Goal: Information Seeking & Learning: Find specific fact

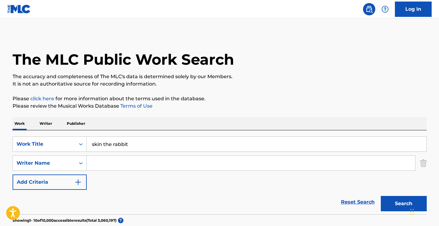
click at [127, 147] on input "skin the rabbit" at bounding box center [257, 144] width 340 height 15
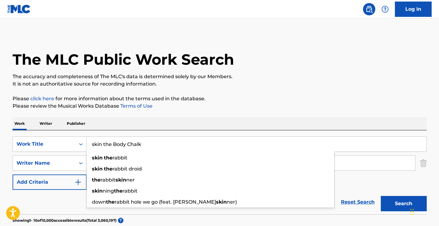
click at [127, 147] on input "skin the Body Chalk" at bounding box center [257, 144] width 340 height 15
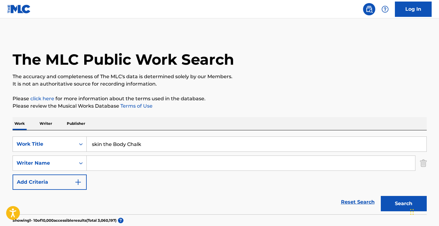
click at [127, 147] on input "skin the Body Chalk" at bounding box center [257, 144] width 340 height 15
type input "Body Chalk"
click at [404, 203] on button "Search" at bounding box center [404, 203] width 46 height 15
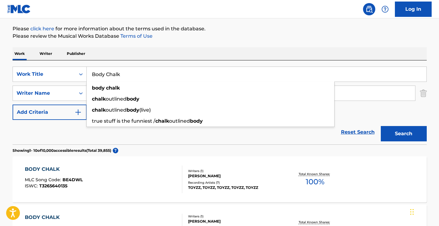
scroll to position [77, 0]
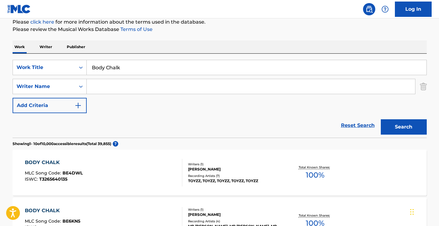
click at [277, 21] on p "Please click here for more information about the terms used in the database." at bounding box center [220, 21] width 414 height 7
click at [180, 88] on input "Search Form" at bounding box center [251, 86] width 328 height 15
click at [404, 127] on button "Search" at bounding box center [404, 126] width 46 height 15
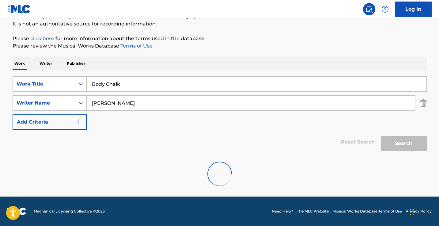
scroll to position [60, 0]
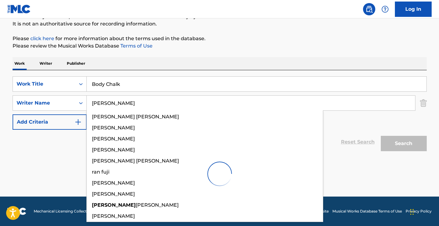
click at [210, 63] on div "Work Writer Publisher" at bounding box center [220, 63] width 414 height 13
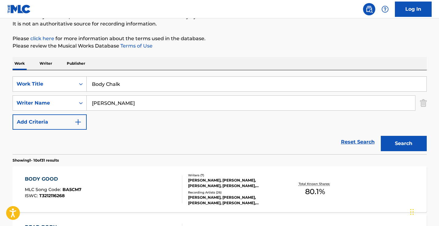
click at [172, 100] on input "[PERSON_NAME]" at bounding box center [251, 103] width 328 height 15
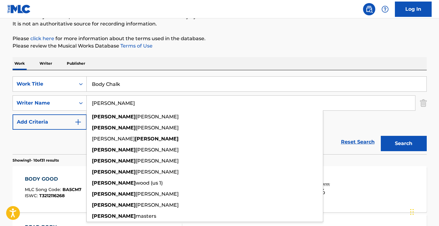
click at [172, 100] on input "[PERSON_NAME]" at bounding box center [251, 103] width 328 height 15
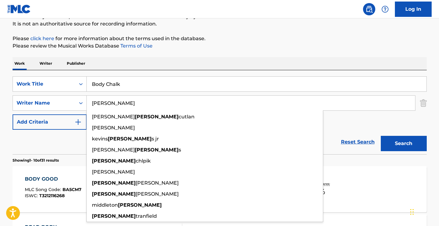
click at [404, 143] on button "Search" at bounding box center [404, 143] width 46 height 15
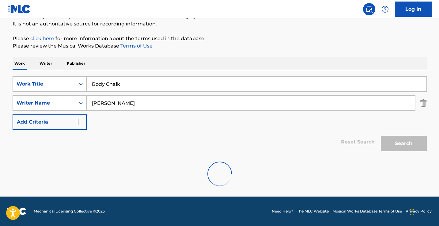
drag, startPoint x: 172, startPoint y: 100, endPoint x: 221, endPoint y: 63, distance: 61.1
click at [221, 63] on div "Work Writer Publisher" at bounding box center [220, 63] width 414 height 13
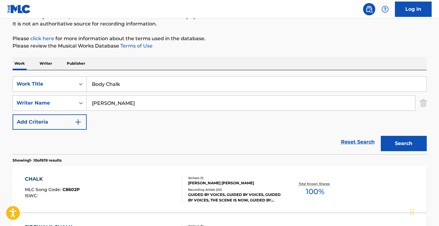
click at [175, 106] on input "[PERSON_NAME]" at bounding box center [251, 103] width 328 height 15
click at [404, 143] on button "Search" at bounding box center [404, 143] width 46 height 15
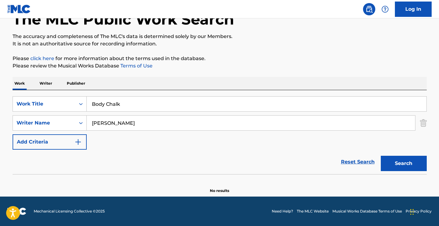
scroll to position [40, 0]
click at [127, 125] on input "[PERSON_NAME]" at bounding box center [251, 123] width 328 height 15
type input "A"
click at [145, 137] on span "oeuf" at bounding box center [150, 137] width 11 height 6
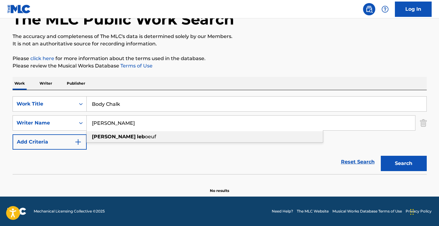
type input "[PERSON_NAME]"
click at [404, 163] on button "Search" at bounding box center [404, 163] width 46 height 15
click at [138, 98] on input "Body Chalk" at bounding box center [257, 104] width 340 height 15
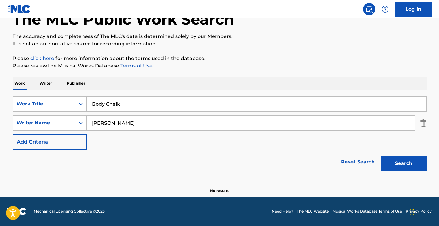
paste input "Godless Grace"
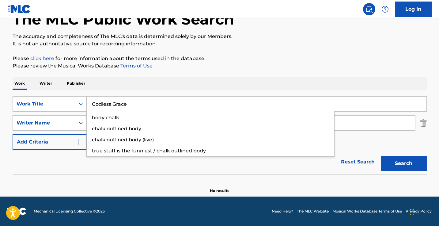
click at [404, 163] on button "Search" at bounding box center [404, 163] width 46 height 15
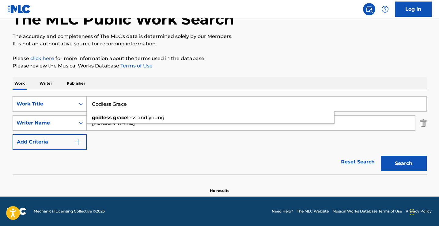
click at [218, 84] on div "Work Writer Publisher" at bounding box center [220, 83] width 414 height 13
click at [137, 104] on input "Godless Grace" at bounding box center [257, 104] width 340 height 15
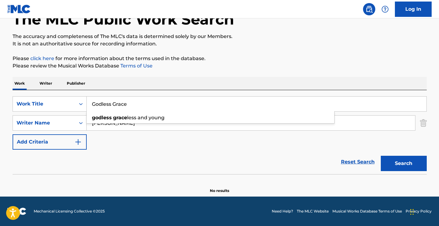
paste input "Keep Your Blessings"
click at [404, 163] on button "Search" at bounding box center [404, 163] width 46 height 15
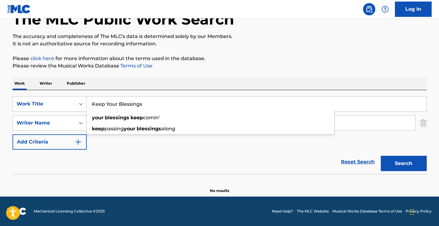
click at [157, 107] on input "Keep Your Blessings" at bounding box center [257, 104] width 340 height 15
paste input "One Less Body (feat. [PERSON_NAME])"
type input "One Less Body (feat. [PERSON_NAME])"
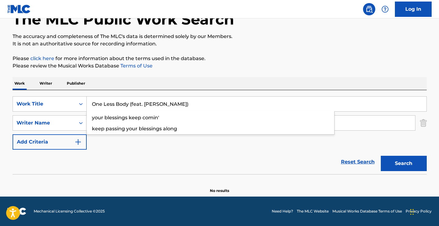
click at [404, 163] on button "Search" at bounding box center [404, 163] width 46 height 15
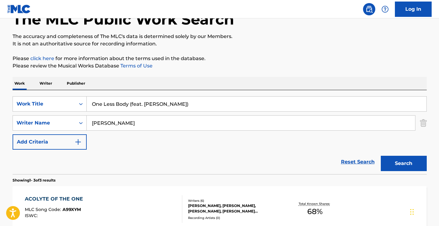
click at [182, 102] on input "One Less Body (feat. [PERSON_NAME])" at bounding box center [257, 104] width 340 height 15
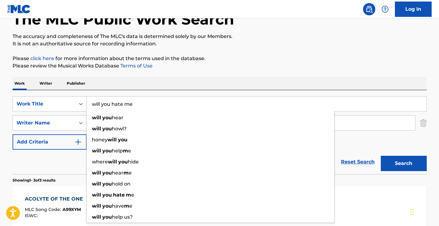
type input "will you hate me"
click at [404, 163] on button "Search" at bounding box center [404, 163] width 46 height 15
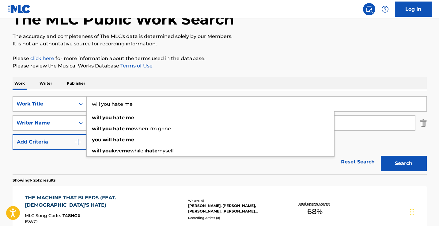
click at [219, 81] on div "Work Writer Publisher" at bounding box center [220, 83] width 414 height 13
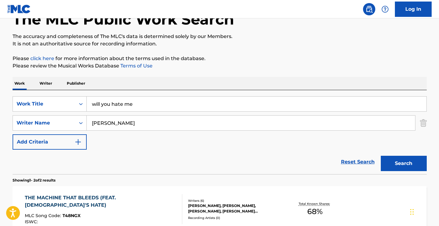
click at [181, 129] on input "[PERSON_NAME]" at bounding box center [251, 123] width 328 height 15
click at [188, 110] on input "will you hate me" at bounding box center [257, 104] width 340 height 15
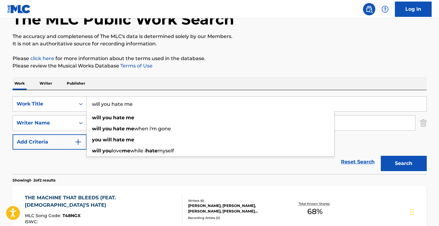
click at [188, 110] on input "will you hate me" at bounding box center [257, 104] width 340 height 15
paste input "One Less Body (feat. [PERSON_NAME])"
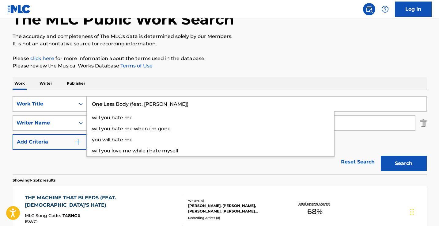
click at [404, 163] on button "Search" at bounding box center [404, 163] width 46 height 15
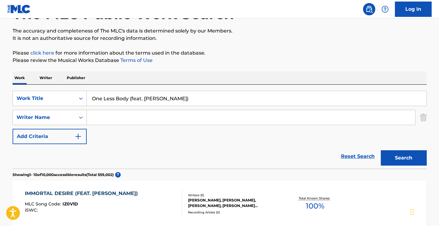
scroll to position [47, 0]
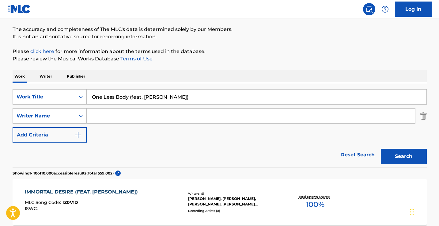
drag, startPoint x: 190, startPoint y: 99, endPoint x: 142, endPoint y: 97, distance: 47.2
click at [142, 97] on input "One Less Body (feat. [PERSON_NAME])" at bounding box center [257, 96] width 340 height 15
type input "One Less Body"
click at [404, 156] on button "Search" at bounding box center [404, 156] width 46 height 15
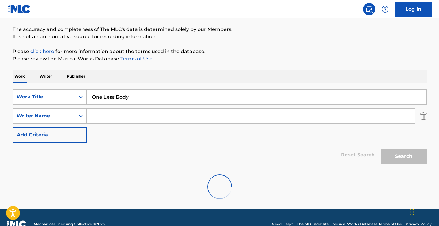
click at [155, 115] on input "Search Form" at bounding box center [251, 115] width 328 height 15
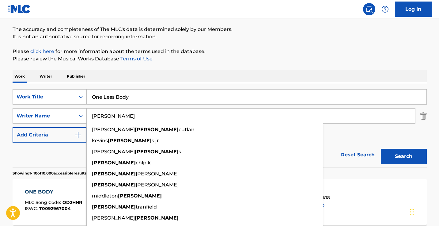
type input "[PERSON_NAME]"
click at [404, 156] on button "Search" at bounding box center [404, 156] width 46 height 15
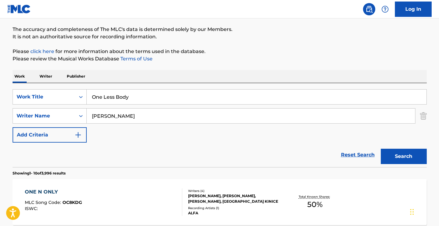
click at [152, 97] on input "One Less Body" at bounding box center [257, 96] width 340 height 15
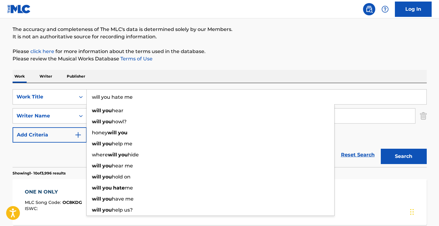
click at [404, 156] on button "Search" at bounding box center [404, 156] width 46 height 15
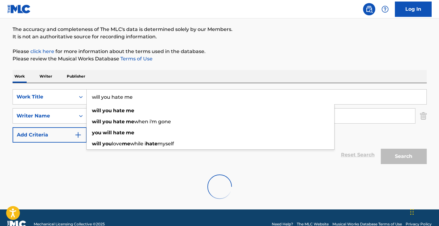
click at [205, 71] on div "Work Writer Publisher" at bounding box center [220, 76] width 414 height 13
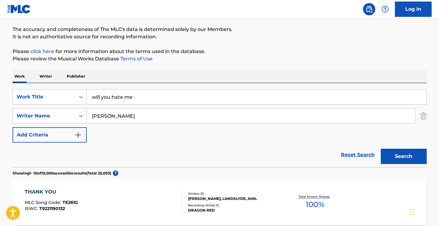
click at [140, 116] on input "[PERSON_NAME]" at bounding box center [251, 115] width 328 height 15
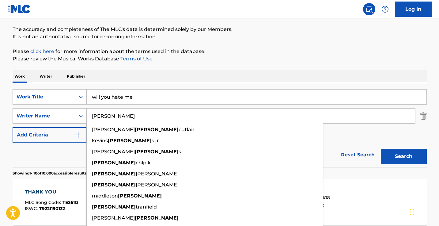
click at [154, 97] on input "will you hate me" at bounding box center [257, 96] width 340 height 15
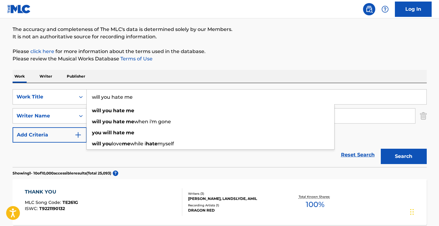
click at [154, 97] on input "will you hate me" at bounding box center [257, 96] width 340 height 15
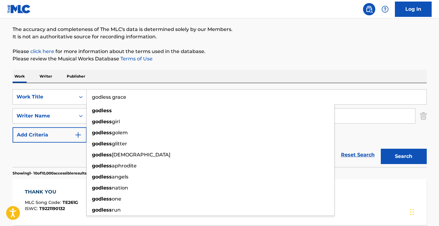
click at [404, 156] on button "Search" at bounding box center [404, 156] width 46 height 15
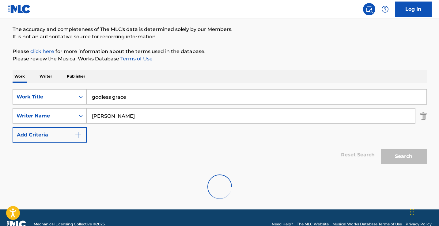
click at [167, 91] on input "godless grace" at bounding box center [257, 96] width 340 height 15
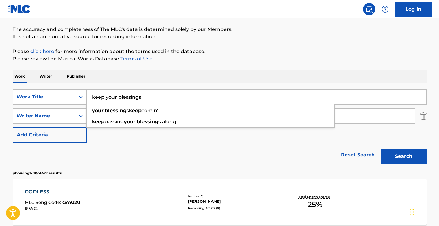
type input "keep your blessings"
click at [404, 156] on button "Search" at bounding box center [404, 156] width 46 height 15
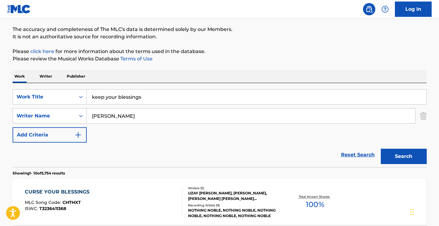
click at [128, 121] on input "[PERSON_NAME]" at bounding box center [251, 115] width 328 height 15
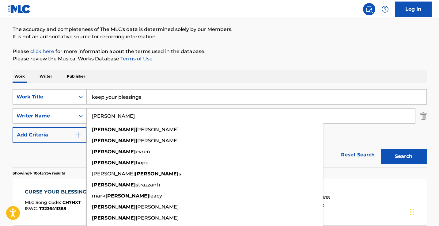
click at [128, 121] on input "[PERSON_NAME]" at bounding box center [251, 115] width 328 height 15
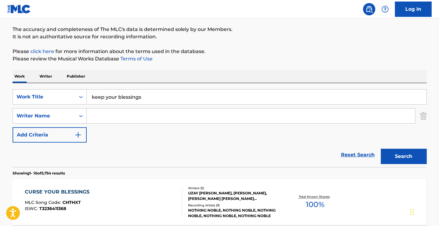
click at [145, 105] on div "SearchWithCriteria40c0db1f-1a48-4594-abc1-76ee8964e418 Work Title keep your ble…" at bounding box center [220, 115] width 414 height 53
click at [145, 99] on input "keep your blessings" at bounding box center [257, 96] width 340 height 15
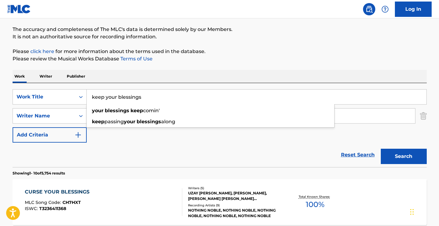
click at [145, 99] on input "keep your blessings" at bounding box center [257, 96] width 340 height 15
paste input "LA REINA - REMIX"
type input "LA REINA - REMIX"
click at [404, 156] on button "Search" at bounding box center [404, 156] width 46 height 15
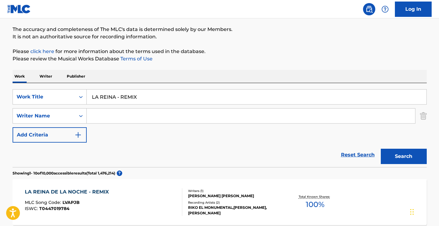
click at [132, 118] on input "Search Form" at bounding box center [251, 115] width 328 height 15
click at [404, 156] on button "Search" at bounding box center [404, 156] width 46 height 15
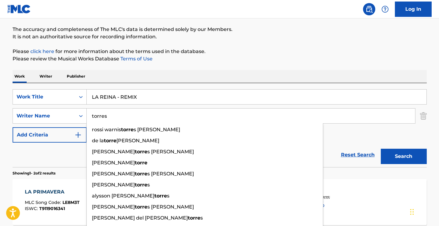
click at [404, 156] on button "Search" at bounding box center [404, 156] width 46 height 15
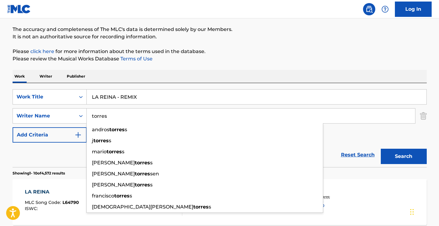
type input "torres"
click at [404, 156] on button "Search" at bounding box center [404, 156] width 46 height 15
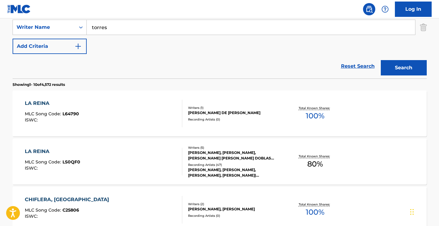
scroll to position [144, 0]
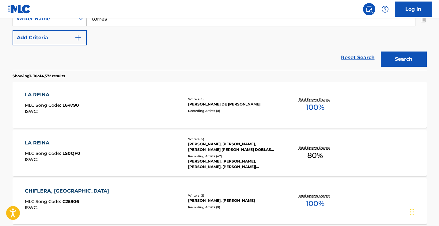
click at [150, 153] on div "LA REINA MLC Song Code : LS0QF0 ISWC :" at bounding box center [103, 153] width 157 height 28
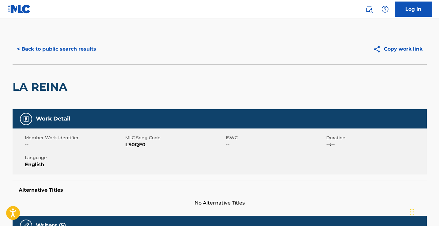
click at [136, 144] on span "LS0QF0" at bounding box center [174, 144] width 99 height 7
copy span "LS0QF0"
click at [83, 46] on button "< Back to public search results" at bounding box center [57, 48] width 88 height 15
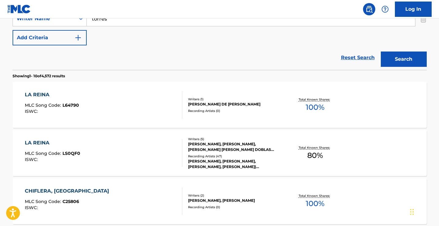
scroll to position [116, 0]
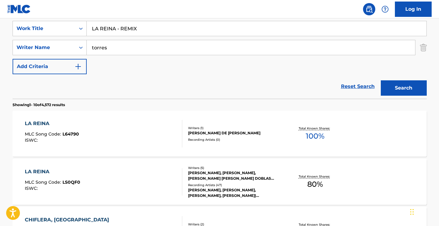
click at [122, 26] on input "LA REINA - REMIX" at bounding box center [257, 28] width 340 height 15
paste input "Tocando El Cielo - The Official Concacaf Gold Cup 2025 [TM] Song"
click at [404, 88] on button "Search" at bounding box center [404, 87] width 46 height 15
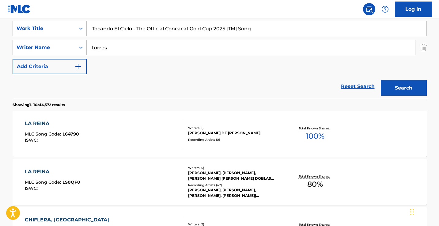
scroll to position [60, 0]
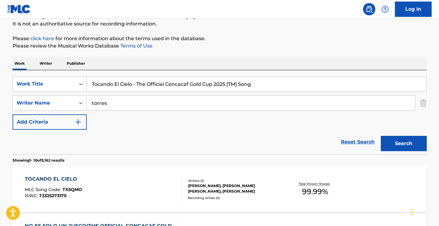
drag, startPoint x: 276, startPoint y: 85, endPoint x: 134, endPoint y: 86, distance: 142.2
click at [134, 86] on input "Tocando El Cielo - The Official Concacaf Gold Cup 2025 [TM] Song" at bounding box center [257, 84] width 340 height 15
type input "Tocando El Cielo"
click at [404, 143] on button "Search" at bounding box center [404, 143] width 46 height 15
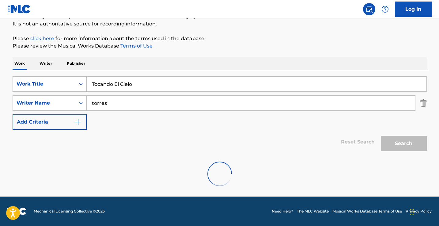
click at [243, 58] on div "Work Writer Publisher" at bounding box center [220, 63] width 414 height 13
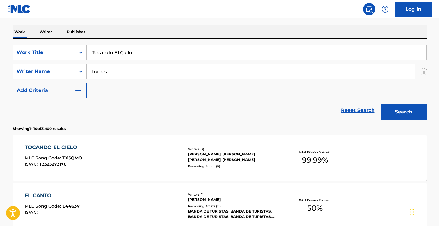
scroll to position [122, 0]
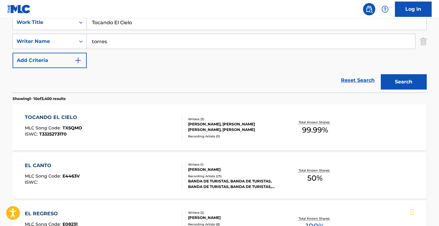
click at [137, 126] on div "TOCANDO EL CIELO MLC Song Code : TX5QMO ISWC : T3325273170" at bounding box center [103, 128] width 157 height 28
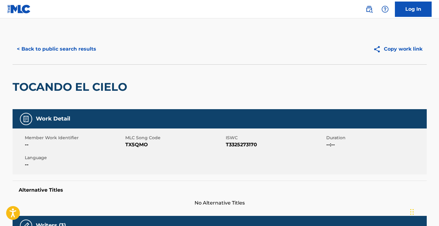
click at [132, 146] on span "TX5QMO" at bounding box center [174, 144] width 99 height 7
copy span "TX5QMO"
click at [88, 84] on h2 "TOCANDO EL CIELO" at bounding box center [72, 87] width 118 height 14
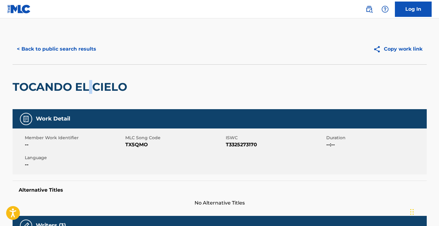
click at [88, 84] on h2 "TOCANDO EL CIELO" at bounding box center [72, 87] width 118 height 14
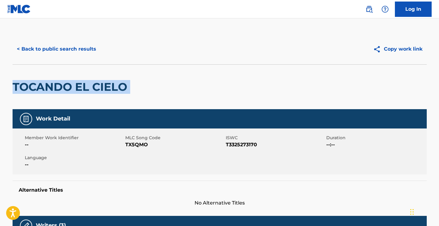
copy div "TOCANDO EL CIELO"
click at [90, 43] on button "< Back to public search results" at bounding box center [57, 48] width 88 height 15
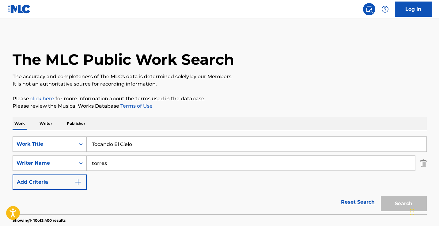
scroll to position [122, 0]
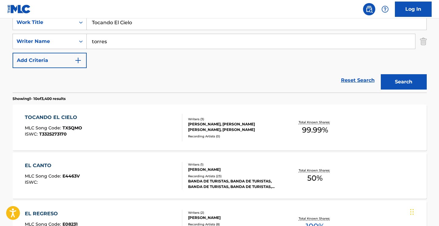
click at [132, 22] on input "Tocando El Cielo" at bounding box center [257, 22] width 340 height 15
paste input "Me Toca A Mí"
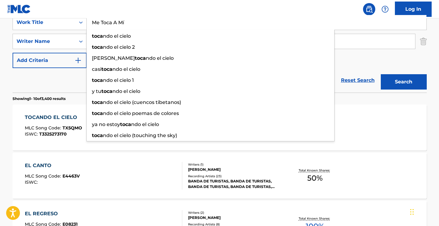
type input "Me Toca A Mí"
click at [404, 82] on button "Search" at bounding box center [404, 81] width 46 height 15
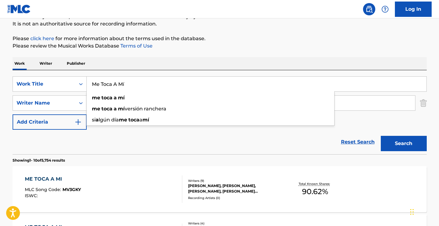
click at [200, 71] on div "SearchWithCriteria40c0db1f-1a48-4594-abc1-76ee8964e418 Work Title Me Toca A Mí …" at bounding box center [220, 112] width 414 height 84
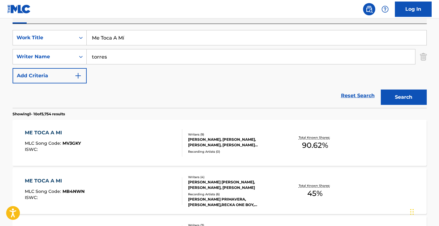
scroll to position [108, 0]
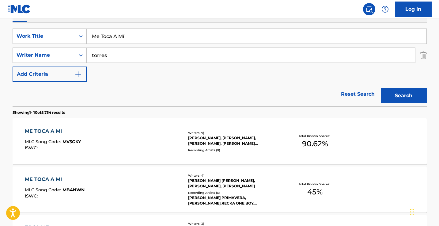
click at [145, 138] on div "ME TOCA A MI MLC Song Code : MV3GKY ISWC :" at bounding box center [103, 141] width 157 height 28
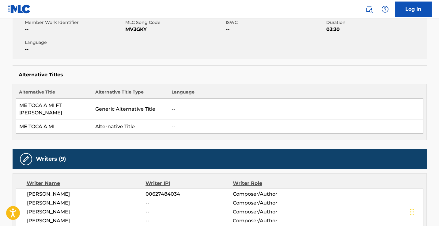
scroll to position [62, 0]
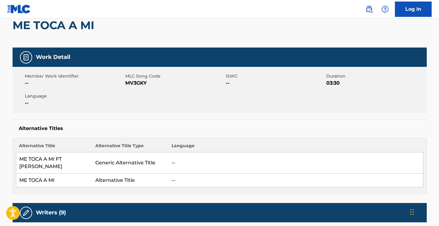
click at [141, 82] on span "MV3GKY" at bounding box center [174, 82] width 99 height 7
copy span "MV3GKY"
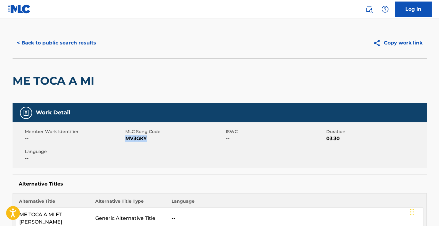
click at [79, 44] on button "< Back to public search results" at bounding box center [57, 42] width 88 height 15
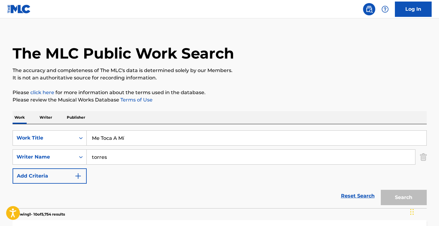
scroll to position [108, 0]
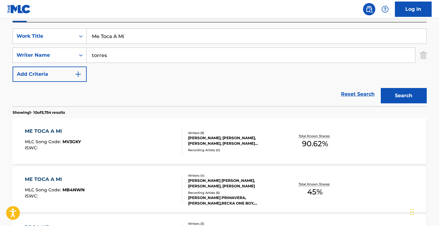
click at [146, 39] on input "Me Toca A Mí" at bounding box center [257, 36] width 340 height 15
paste input "Besos En [PERSON_NAME] - 30 Aniversario - En Vivo Desde El Poliedro de [GEOGRAP…"
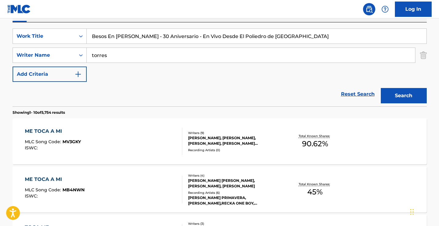
click at [404, 96] on button "Search" at bounding box center [404, 95] width 46 height 15
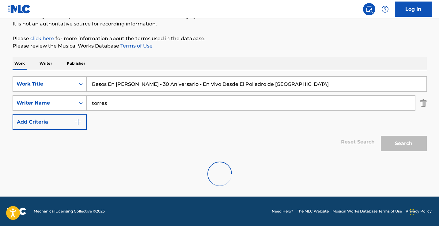
drag, startPoint x: 280, startPoint y: 85, endPoint x: 134, endPoint y: 85, distance: 145.5
click at [134, 85] on input "Besos En [PERSON_NAME] - 30 Aniversario - En Vivo Desde El Poliedro de [GEOGRAP…" at bounding box center [257, 84] width 340 height 15
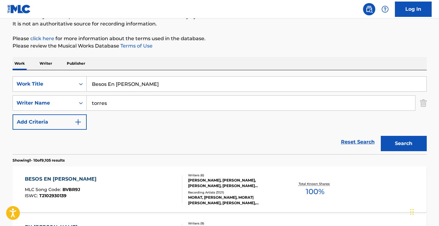
type input "Besos En [PERSON_NAME]"
click at [404, 143] on button "Search" at bounding box center [404, 143] width 46 height 15
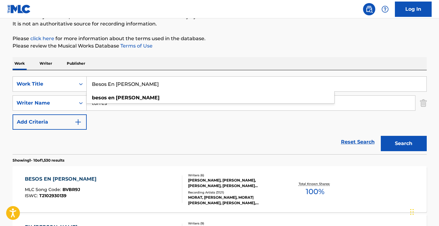
click at [169, 143] on div "Reset Search Search" at bounding box center [220, 142] width 414 height 25
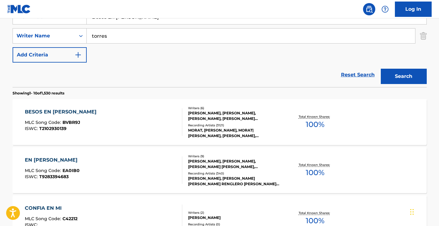
scroll to position [119, 0]
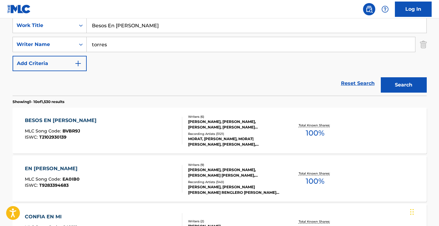
click at [145, 130] on div "BESOS EN [PERSON_NAME] MLC Song Code : BVBR9J ISWC : T2102930139" at bounding box center [103, 131] width 157 height 28
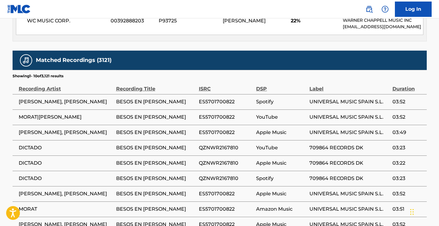
scroll to position [750, 0]
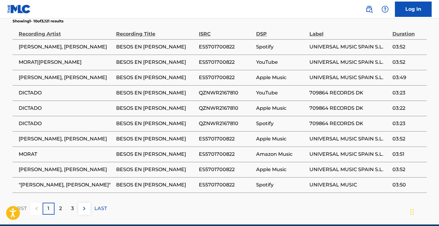
click at [75, 203] on div "3" at bounding box center [72, 209] width 12 height 12
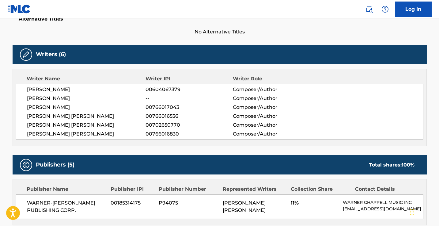
scroll to position [43, 0]
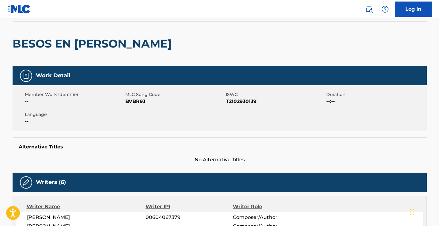
click at [140, 100] on span "BVBR9J" at bounding box center [174, 101] width 99 height 7
copy span "BVBR9J"
click at [89, 48] on h2 "BESOS EN [PERSON_NAME]" at bounding box center [94, 44] width 162 height 14
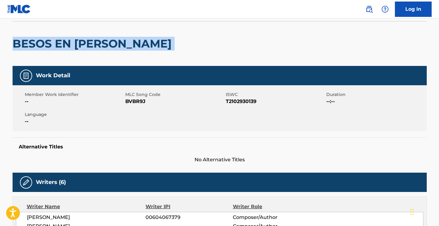
click at [89, 48] on h2 "BESOS EN [PERSON_NAME]" at bounding box center [94, 44] width 162 height 14
copy div "BESOS EN [PERSON_NAME]"
click at [93, 50] on h2 "BESOS EN [PERSON_NAME]" at bounding box center [94, 44] width 162 height 14
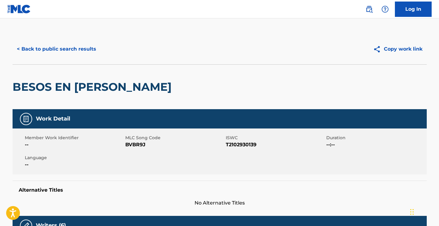
scroll to position [0, 0]
click at [63, 50] on button "< Back to public search results" at bounding box center [57, 48] width 88 height 15
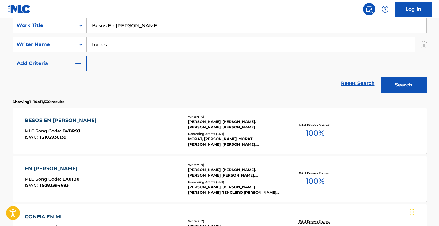
click at [163, 28] on input "Besos En [PERSON_NAME]" at bounding box center [257, 25] width 340 height 15
paste input "Universidad"
type input "Universidad"
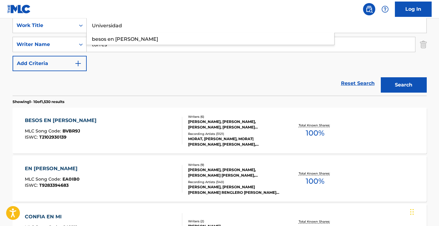
click at [404, 85] on button "Search" at bounding box center [404, 84] width 46 height 15
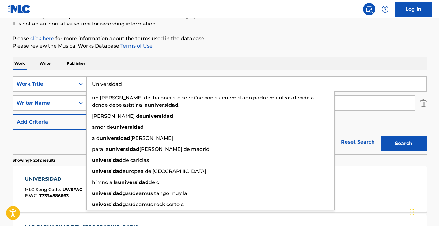
click at [197, 62] on div "Work Writer Publisher" at bounding box center [220, 63] width 414 height 13
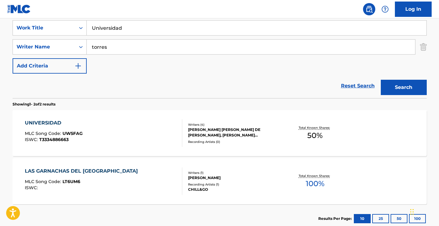
scroll to position [134, 0]
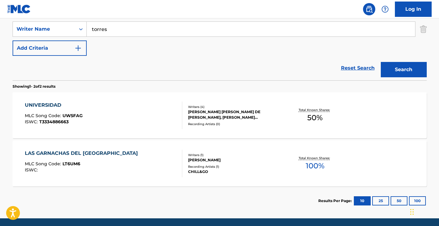
click at [141, 121] on div "UNIVERSIDAD MLC Song Code : UW5FAG ISWC : T3334886663" at bounding box center [103, 115] width 157 height 28
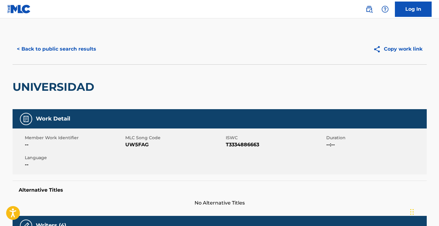
click at [142, 143] on span "UW5FAG" at bounding box center [174, 144] width 99 height 7
copy span "UW5FAG"
click at [83, 48] on button "< Back to public search results" at bounding box center [57, 48] width 88 height 15
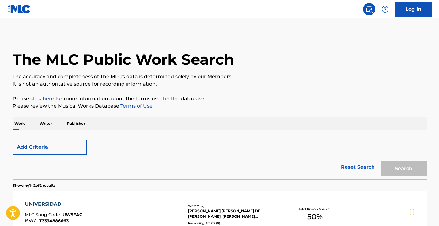
scroll to position [121, 0]
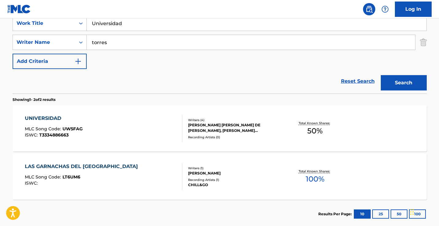
click at [133, 24] on input "Universidad" at bounding box center [257, 23] width 340 height 15
paste input "Moonlight - Hoodtrap"
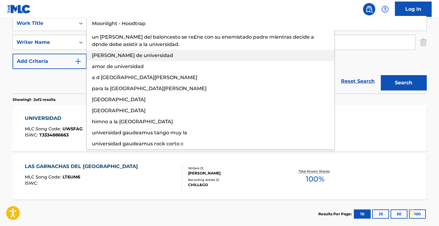
type input "Moonlight - Hoodtrap"
click at [75, 78] on div "Reset Search Search" at bounding box center [220, 81] width 414 height 25
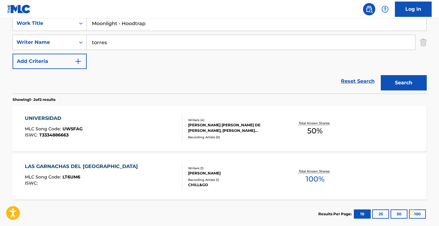
click at [125, 40] on input "torres" at bounding box center [251, 42] width 328 height 15
click at [404, 83] on button "Search" at bounding box center [404, 82] width 46 height 15
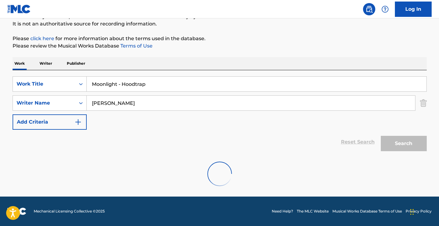
scroll to position [60, 0]
click at [260, 66] on div "Work Writer Publisher" at bounding box center [220, 63] width 414 height 13
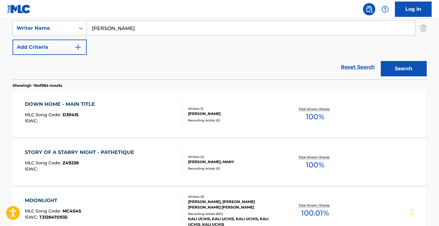
scroll to position [127, 0]
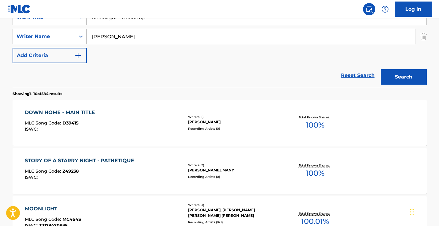
click at [92, 36] on input "[PERSON_NAME]" at bounding box center [251, 36] width 328 height 15
type input "[PERSON_NAME]"
click at [404, 77] on button "Search" at bounding box center [404, 76] width 46 height 15
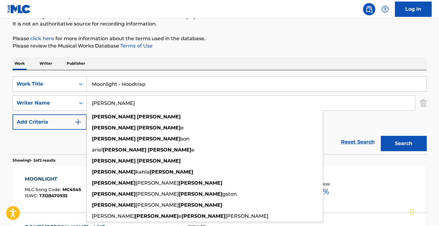
click at [237, 57] on div "The MLC Public Work Search The accuracy and completeness of The MLC's data is d…" at bounding box center [219, 131] width 429 height 315
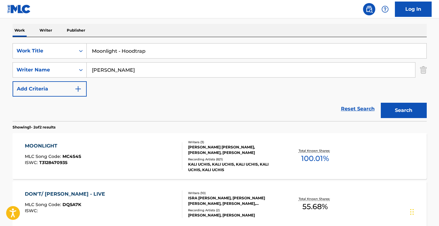
scroll to position [95, 0]
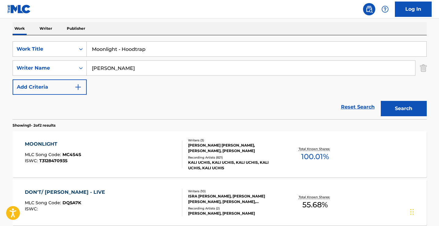
click at [157, 144] on div "MOONLIGHT MLC Song Code : MC4S4S ISWC : T3128470935" at bounding box center [103, 154] width 157 height 28
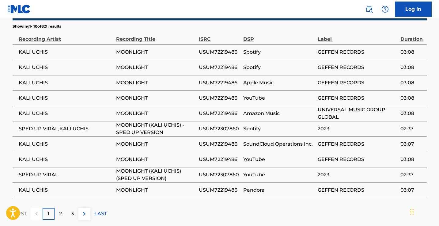
scroll to position [659, 0]
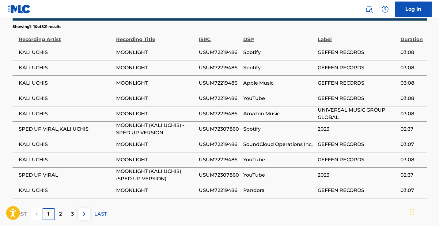
click at [95, 208] on div "LAST" at bounding box center [100, 214] width 13 height 12
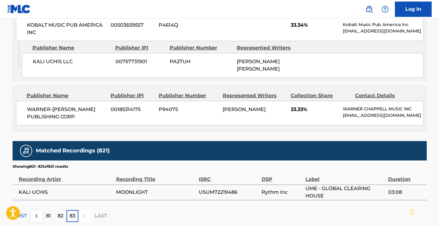
scroll to position [519, 0]
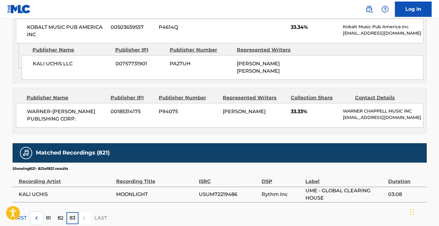
click at [63, 214] on p "82" at bounding box center [61, 217] width 6 height 7
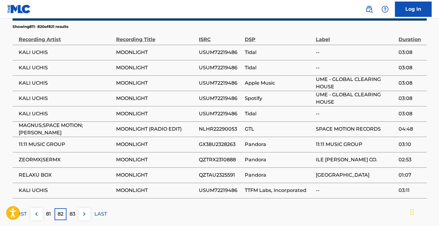
click at [21, 210] on p "FIRST" at bounding box center [20, 213] width 14 height 7
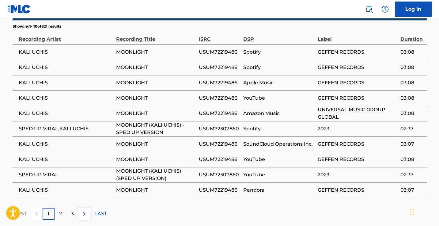
scroll to position [659, 0]
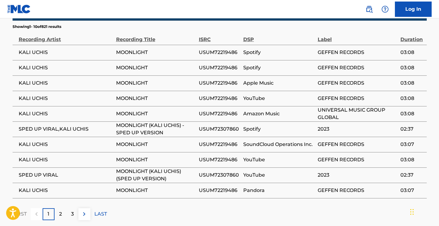
click at [76, 208] on div "3" at bounding box center [72, 214] width 12 height 12
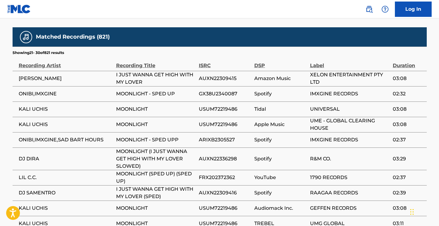
scroll to position [621, 0]
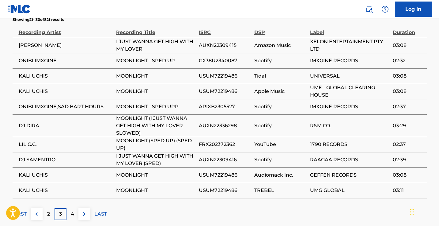
click at [73, 210] on p "4" at bounding box center [72, 213] width 3 height 7
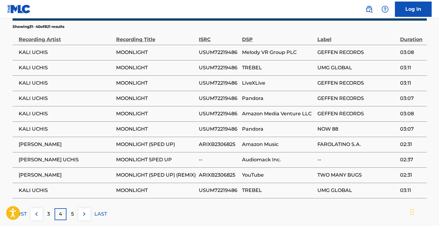
click at [74, 208] on div "5" at bounding box center [72, 214] width 12 height 12
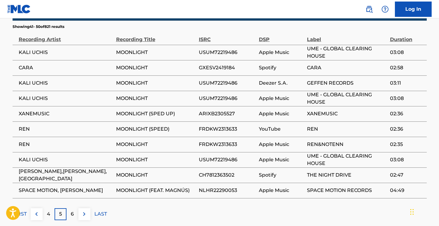
click at [73, 210] on p "6" at bounding box center [72, 213] width 3 height 7
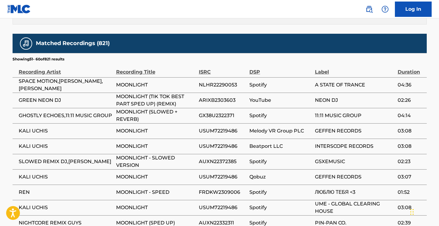
scroll to position [639, 0]
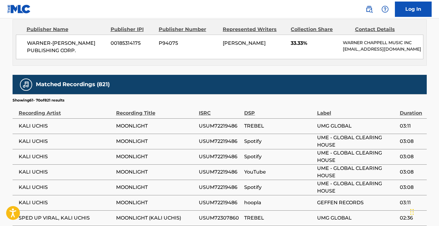
scroll to position [621, 0]
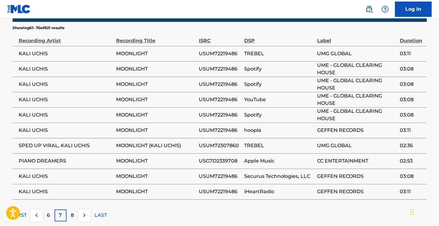
click at [72, 209] on div "8" at bounding box center [72, 215] width 12 height 12
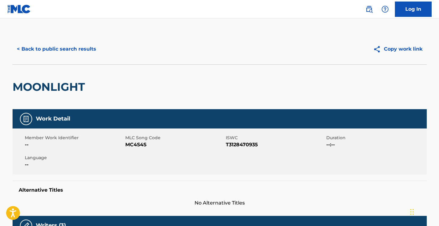
scroll to position [0, 0]
click at [138, 144] on span "MC4S4S" at bounding box center [174, 144] width 99 height 7
copy span "MC4S4S"
click at [87, 43] on button "< Back to public search results" at bounding box center [57, 48] width 88 height 15
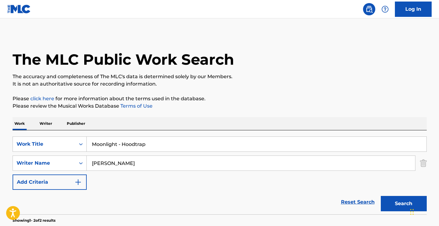
scroll to position [95, 0]
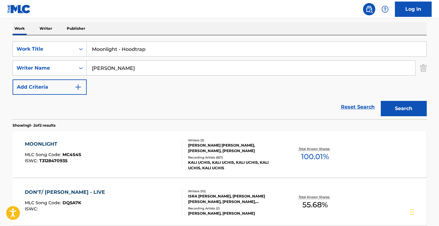
click at [152, 51] on input "Moonlight - Hoodtrap" at bounding box center [257, 49] width 340 height 15
paste input "aps"
drag, startPoint x: 158, startPoint y: 49, endPoint x: 115, endPoint y: 48, distance: 42.9
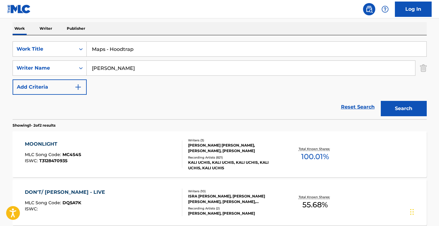
click at [116, 49] on input "Maps - Hoodtrap" at bounding box center [257, 49] width 340 height 15
type input "Maps"
click at [404, 108] on button "Search" at bounding box center [404, 108] width 46 height 15
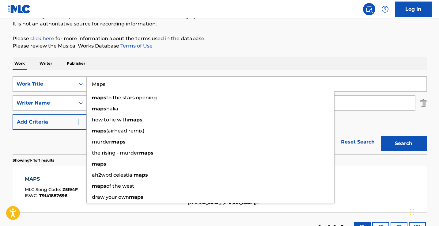
click at [187, 66] on div "Work Writer Publisher" at bounding box center [220, 63] width 414 height 13
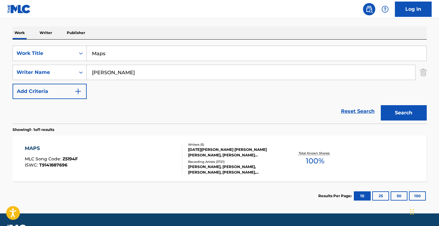
scroll to position [97, 0]
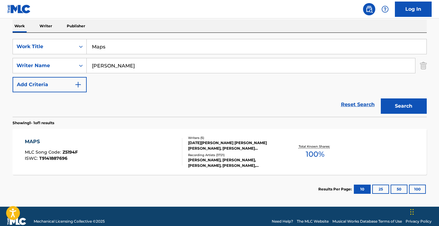
click at [142, 138] on div "MAPS MLC Song Code : Z5194F ISWC : T9141887696" at bounding box center [103, 152] width 157 height 28
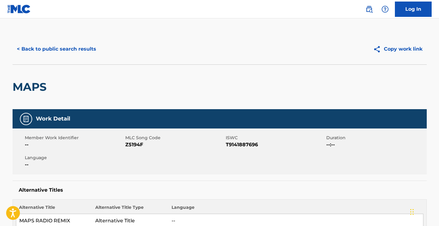
click at [136, 146] on span "Z5194F" at bounding box center [174, 144] width 99 height 7
copy span "Z5194F"
click at [85, 49] on button "< Back to public search results" at bounding box center [57, 48] width 88 height 15
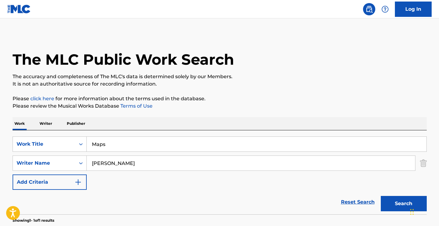
scroll to position [73, 0]
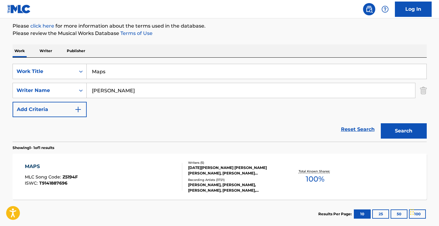
click at [152, 92] on input "[PERSON_NAME]" at bounding box center [251, 90] width 328 height 15
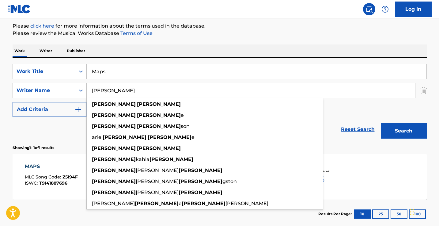
click at [152, 92] on input "[PERSON_NAME]" at bounding box center [251, 90] width 328 height 15
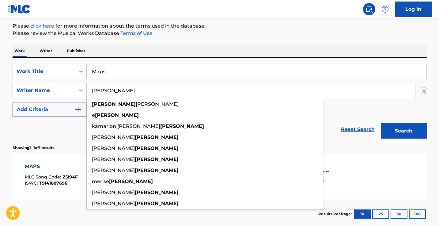
type input "[PERSON_NAME]"
click at [158, 79] on div "SearchWithCriteria40c0db1f-1a48-4594-abc1-76ee8964e418 Work Title Maps SearchWi…" at bounding box center [220, 90] width 414 height 53
click at [158, 79] on div "Maps" at bounding box center [257, 71] width 340 height 15
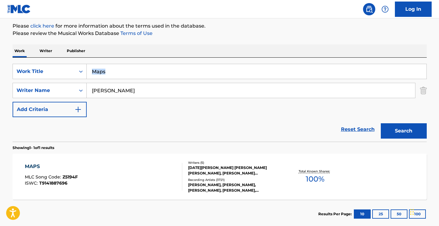
click at [158, 79] on div "Maps" at bounding box center [257, 71] width 340 height 15
click at [154, 74] on input "Maps" at bounding box center [257, 71] width 340 height 15
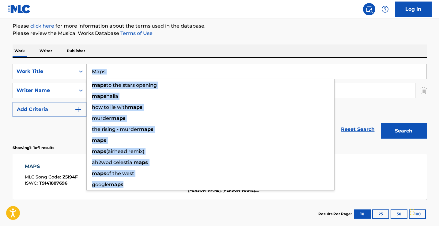
click at [154, 74] on input "Maps" at bounding box center [257, 71] width 340 height 15
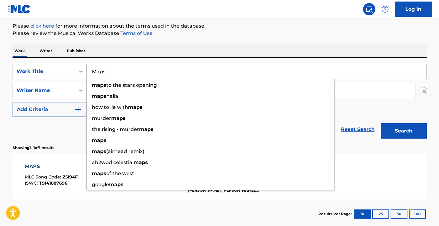
click at [154, 74] on input "Maps" at bounding box center [257, 71] width 340 height 15
paste input "Fe!n - [DEMOGRAPHIC_DATA] Version"
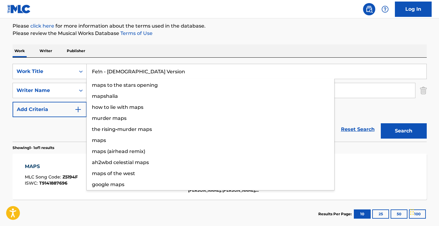
type input "Fe!n - [DEMOGRAPHIC_DATA] Version"
click at [404, 131] on button "Search" at bounding box center [404, 130] width 46 height 15
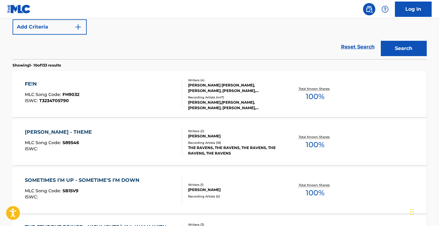
scroll to position [125, 0]
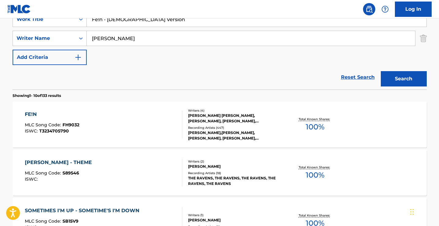
click at [144, 40] on input "[PERSON_NAME]" at bounding box center [251, 38] width 328 height 15
click at [404, 79] on button "Search" at bounding box center [404, 78] width 46 height 15
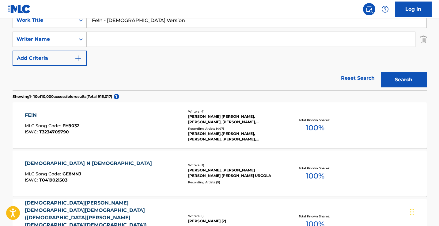
scroll to position [115, 0]
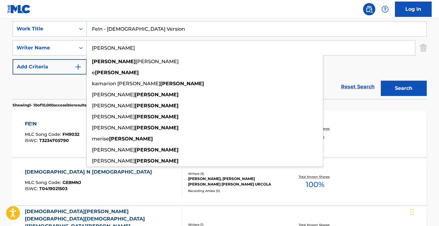
type input "[PERSON_NAME]"
click at [404, 88] on button "Search" at bounding box center [404, 88] width 46 height 15
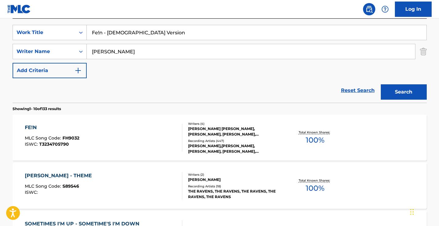
scroll to position [126, 0]
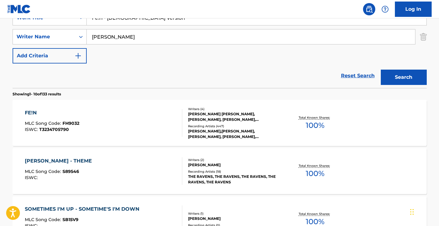
click at [141, 126] on div "FE!N MLC Song Code : FH9032 ISWC : T3234705790" at bounding box center [103, 123] width 157 height 28
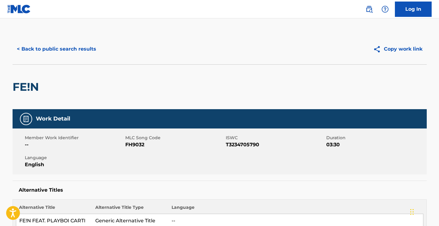
click at [134, 151] on div "Member Work Identifier -- MLC Song Code FH9032 ISWC T3234705790 Duration 03:30 …" at bounding box center [220, 151] width 414 height 46
click at [134, 147] on span "FH9032" at bounding box center [174, 144] width 99 height 7
copy span "FH9032"
click at [83, 49] on button "< Back to public search results" at bounding box center [57, 48] width 88 height 15
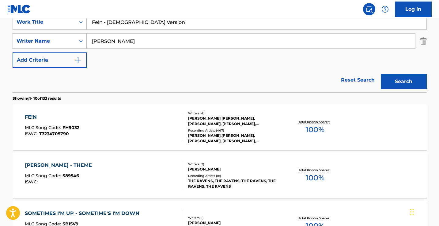
scroll to position [118, 0]
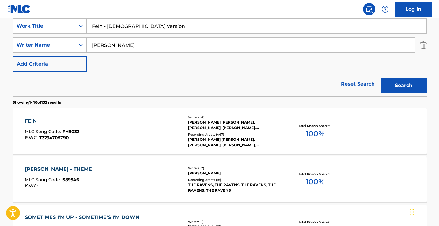
click at [124, 47] on input "[PERSON_NAME]" at bounding box center [251, 45] width 328 height 15
click at [136, 32] on input "Fe!n - [DEMOGRAPHIC_DATA] Version" at bounding box center [257, 26] width 340 height 15
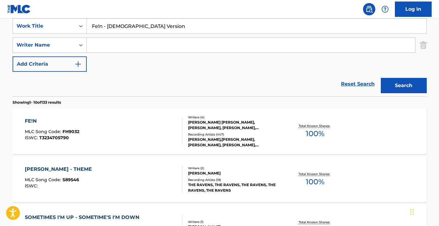
click at [136, 32] on input "Fe!n - [DEMOGRAPHIC_DATA] Version" at bounding box center [257, 26] width 340 height 15
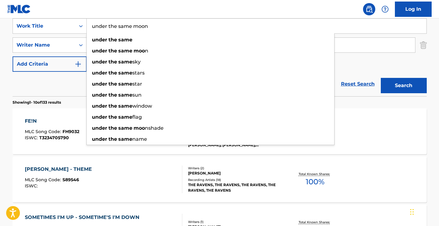
click at [404, 85] on button "Search" at bounding box center [404, 85] width 46 height 15
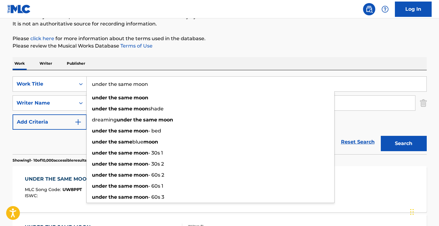
click at [275, 57] on div "Work Writer Publisher" at bounding box center [220, 63] width 414 height 13
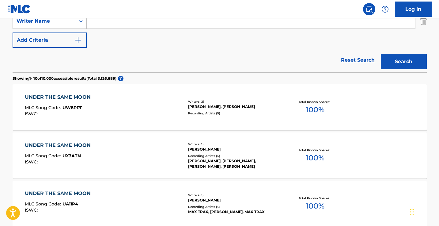
scroll to position [123, 0]
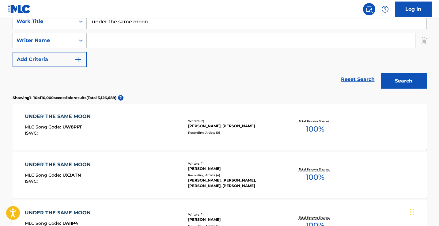
click at [172, 25] on input "under the same moon" at bounding box center [257, 21] width 340 height 15
click at [404, 81] on button "Search" at bounding box center [404, 80] width 46 height 15
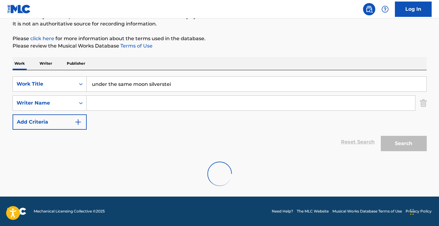
scroll to position [60, 0]
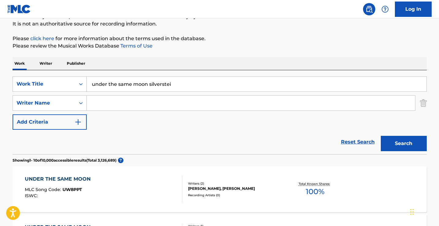
click at [156, 87] on input "under the same moon silverstei" at bounding box center [257, 84] width 340 height 15
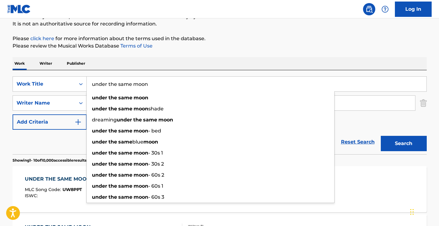
type input "under the same moon"
click at [172, 61] on div "Work Writer Publisher" at bounding box center [220, 63] width 414 height 13
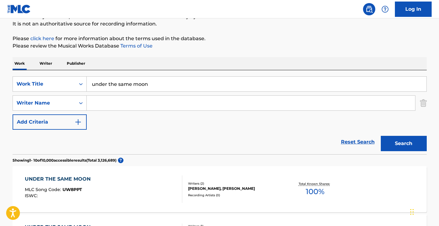
click at [158, 100] on input "Search Form" at bounding box center [251, 103] width 328 height 15
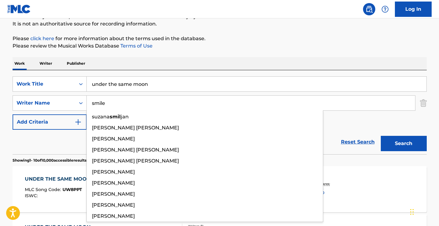
click at [404, 143] on button "Search" at bounding box center [404, 143] width 46 height 15
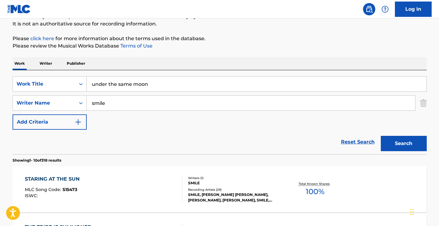
click at [193, 42] on p "Please review the Musical Works Database Terms of Use" at bounding box center [220, 45] width 414 height 7
click at [172, 98] on input "smile" at bounding box center [251, 103] width 328 height 15
click at [404, 143] on button "Search" at bounding box center [404, 143] width 46 height 15
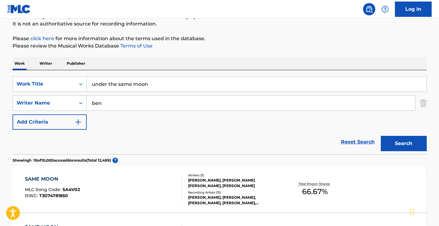
click at [210, 60] on div "Work Writer Publisher" at bounding box center [220, 63] width 414 height 13
click at [181, 102] on input "ben" at bounding box center [251, 103] width 328 height 15
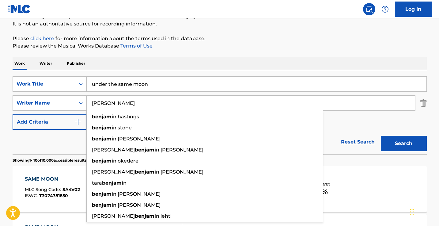
click at [404, 143] on button "Search" at bounding box center [404, 143] width 46 height 15
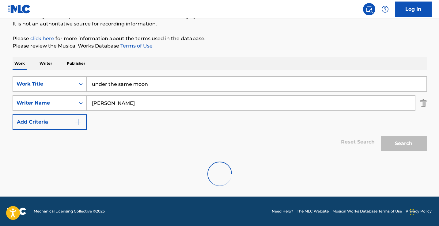
type input "[PERSON_NAME]"
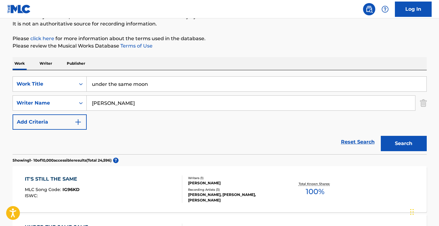
drag, startPoint x: 181, startPoint y: 102, endPoint x: 257, endPoint y: 55, distance: 88.9
